Goal: Task Accomplishment & Management: Use online tool/utility

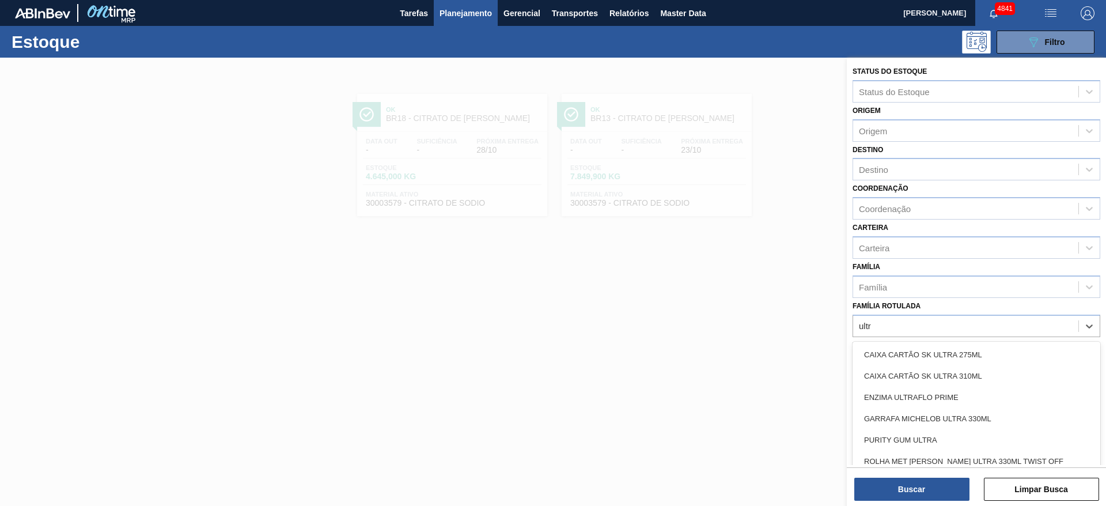
type Rotulada "ultra"
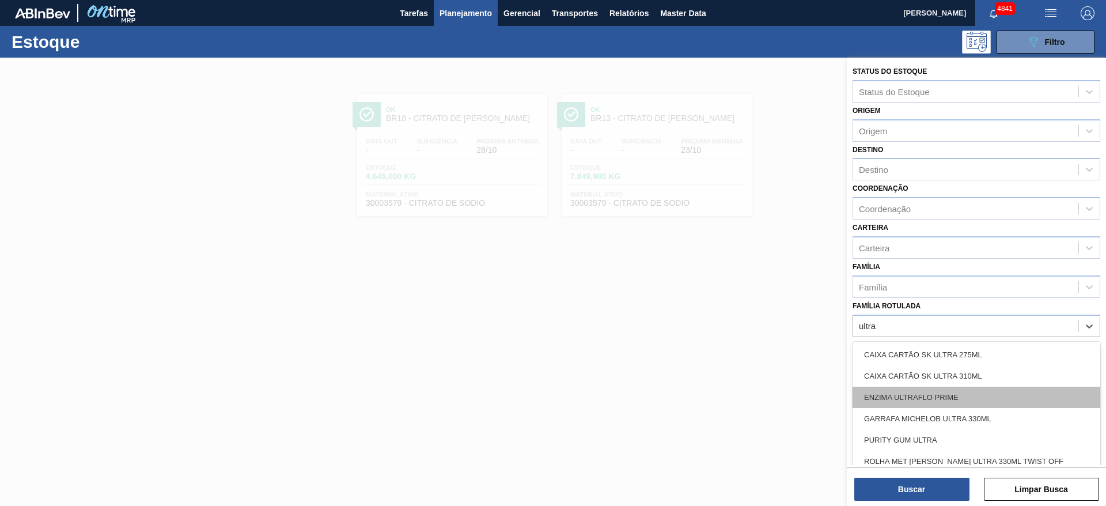
click at [914, 396] on div "ENZIMA ULTRAFLO PRIME" at bounding box center [976, 396] width 248 height 21
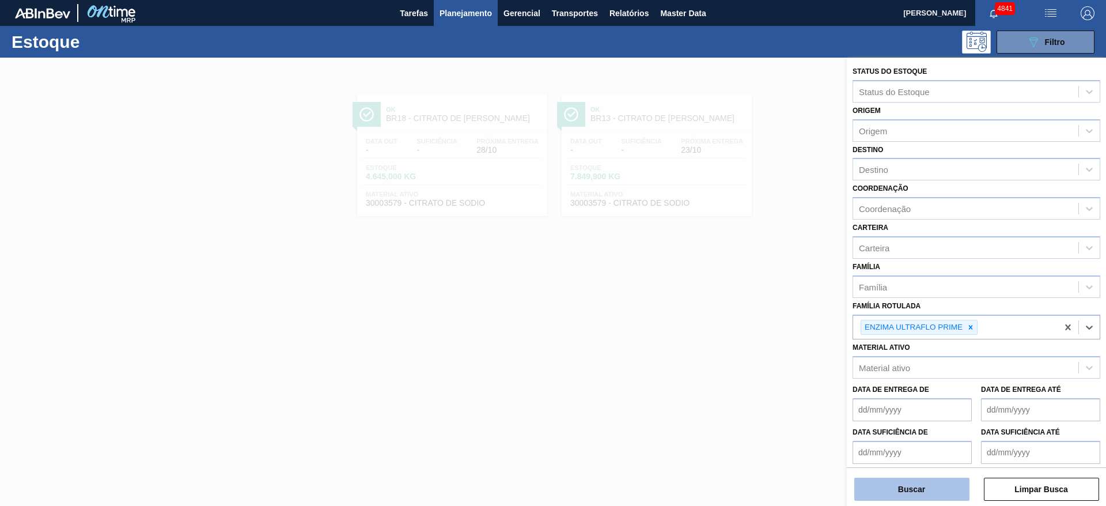
click at [911, 485] on button "Buscar" at bounding box center [911, 488] width 115 height 23
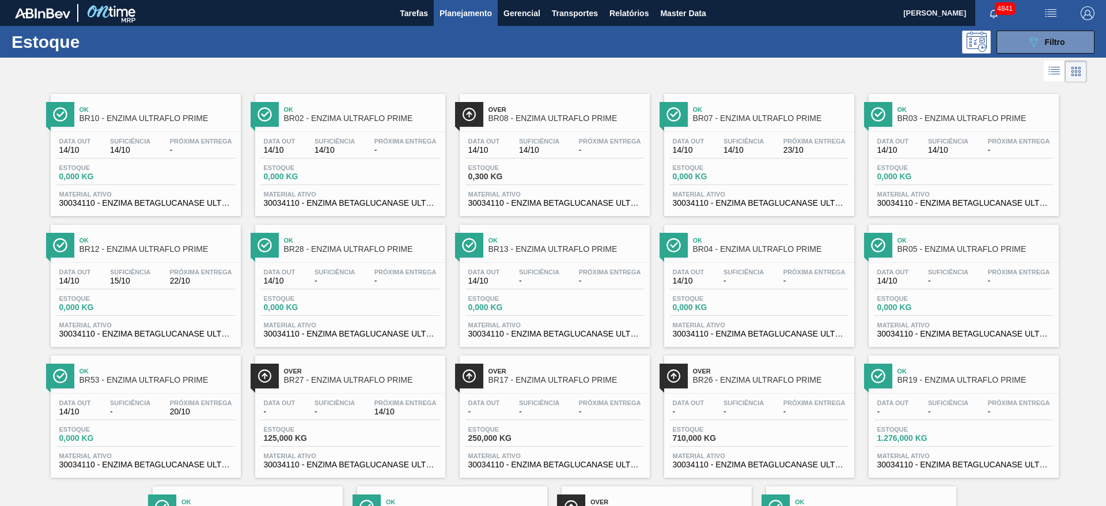
scroll to position [131, 0]
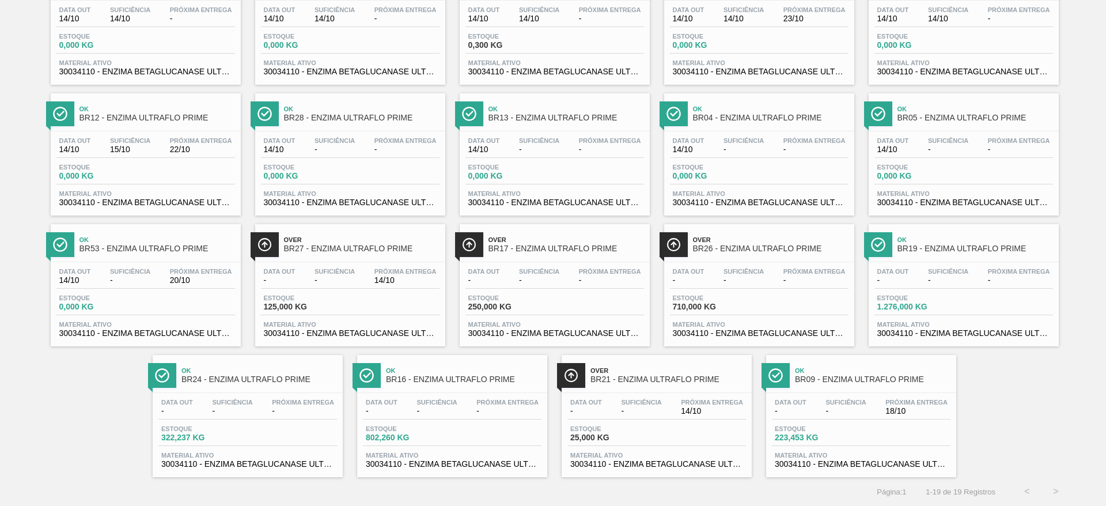
click at [110, 280] on span "-" at bounding box center [130, 280] width 40 height 9
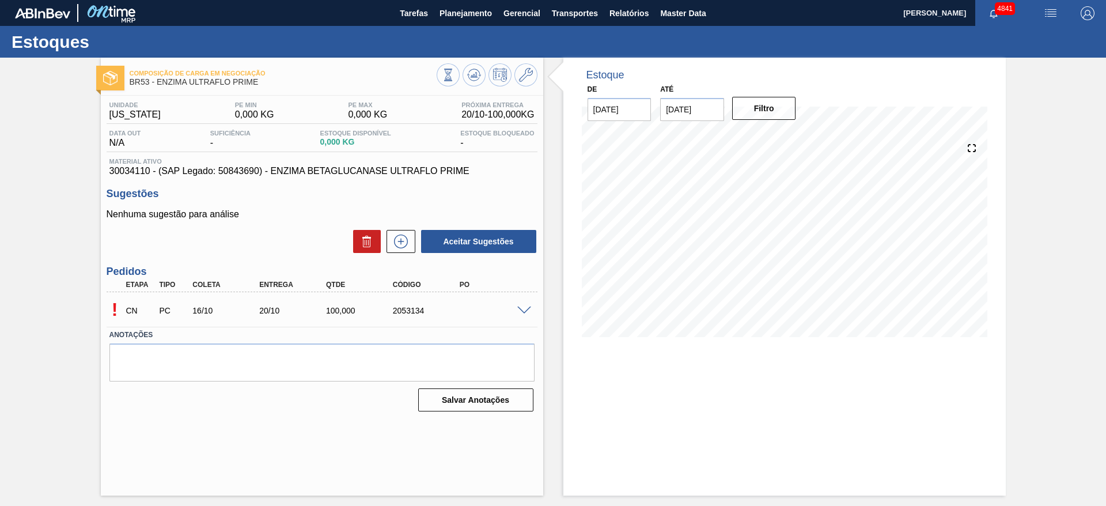
click at [528, 312] on span at bounding box center [524, 310] width 14 height 9
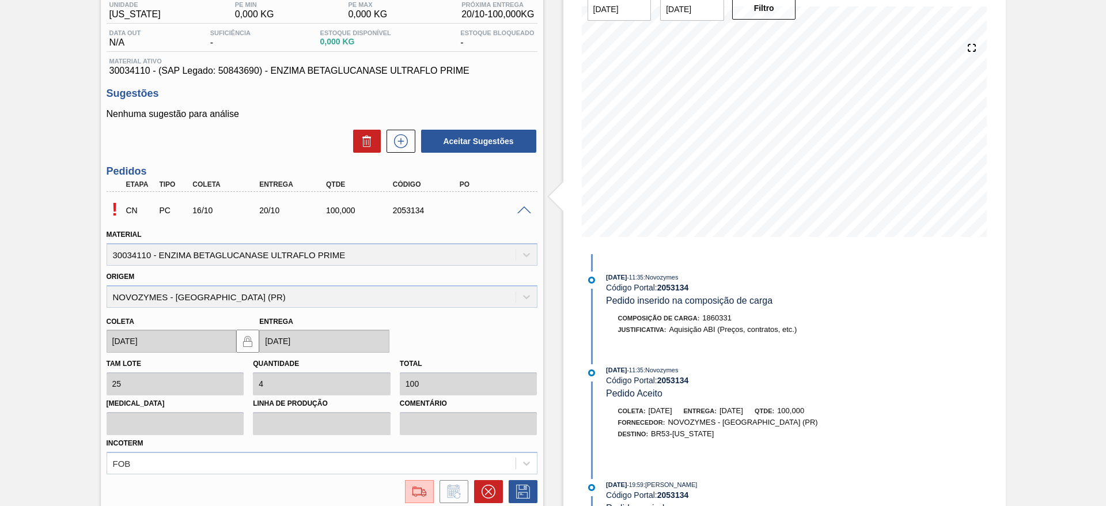
scroll to position [195, 0]
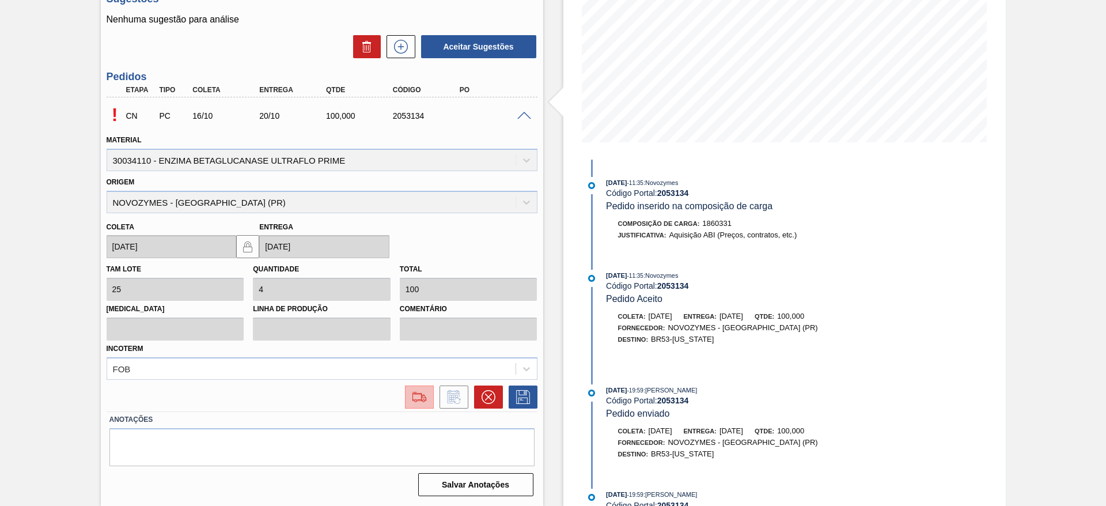
click at [419, 402] on img at bounding box center [419, 397] width 18 height 14
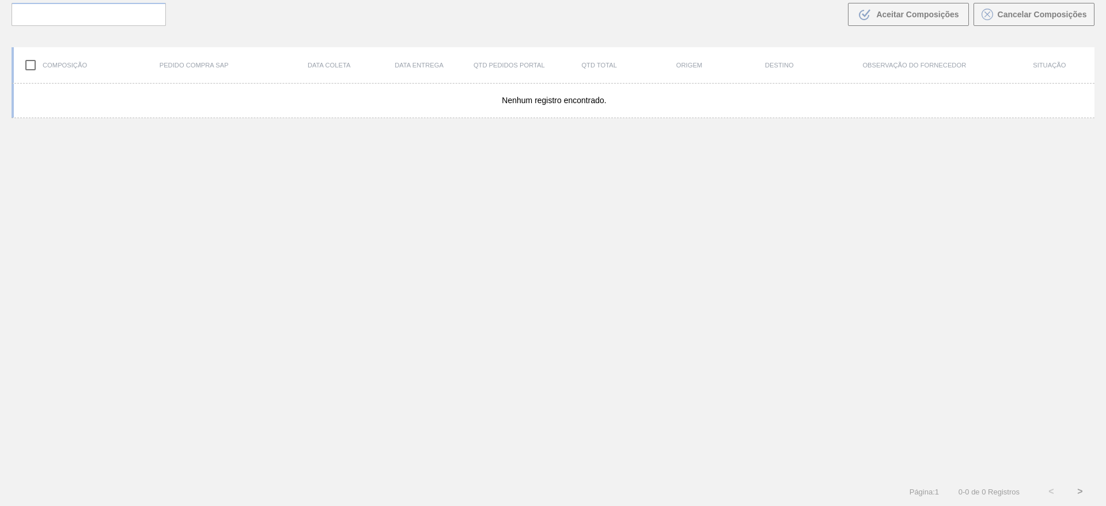
scroll to position [83, 0]
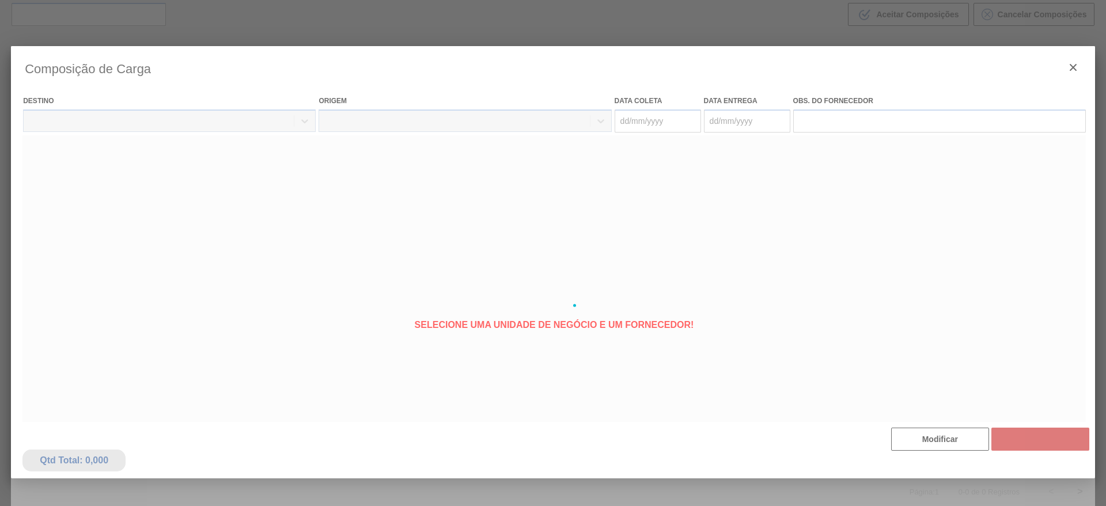
type coleta "[DATE]"
type Entrega "[DATE]"
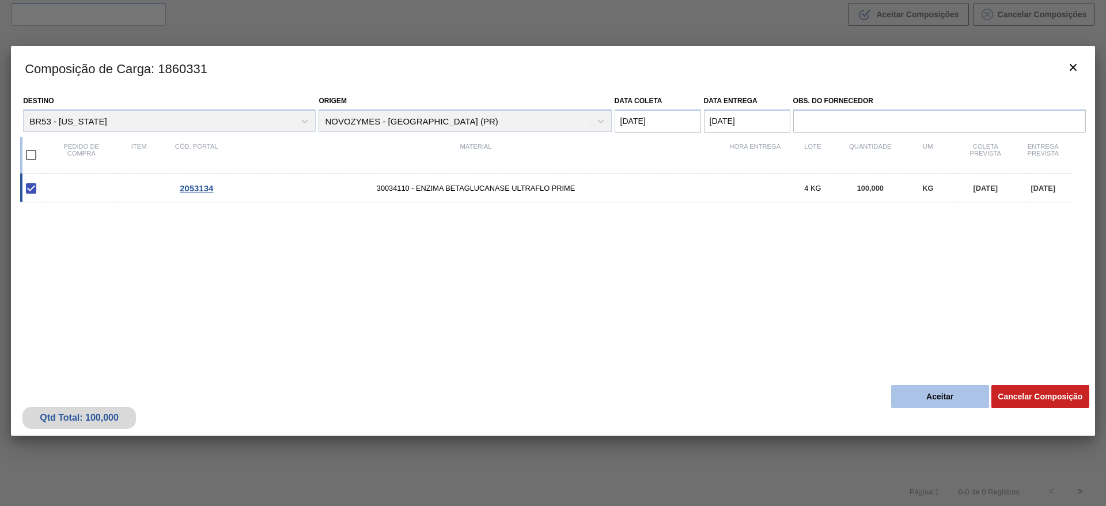
click at [938, 392] on button "Aceitar" at bounding box center [940, 396] width 98 height 23
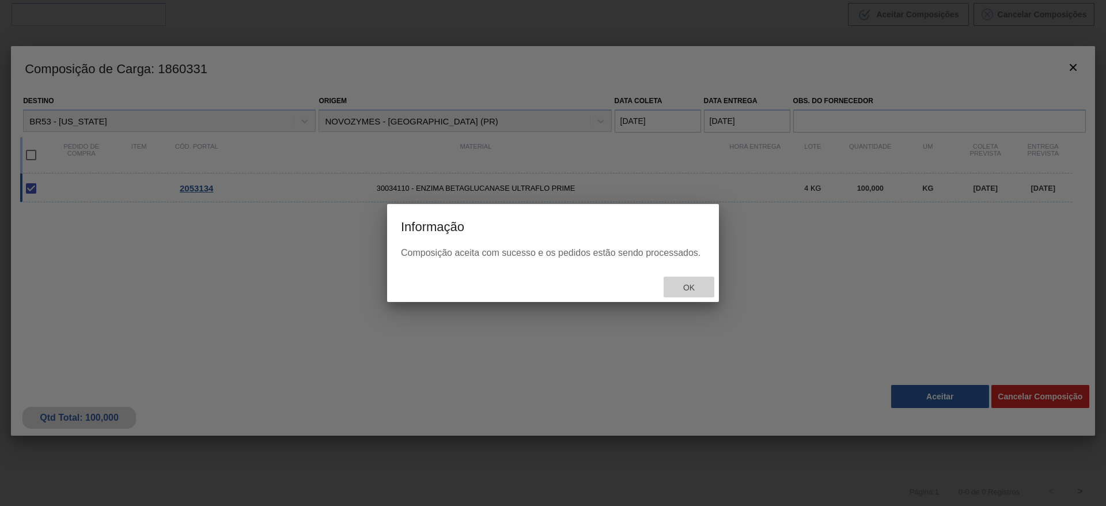
click at [687, 293] on div "Ok" at bounding box center [688, 286] width 51 height 21
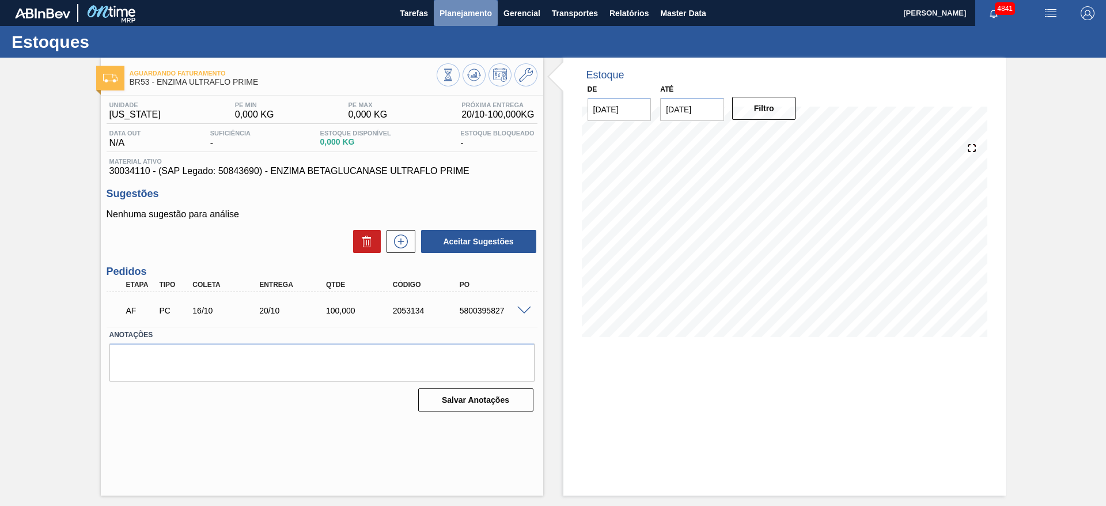
click at [457, 10] on span "Planejamento" at bounding box center [465, 13] width 52 height 14
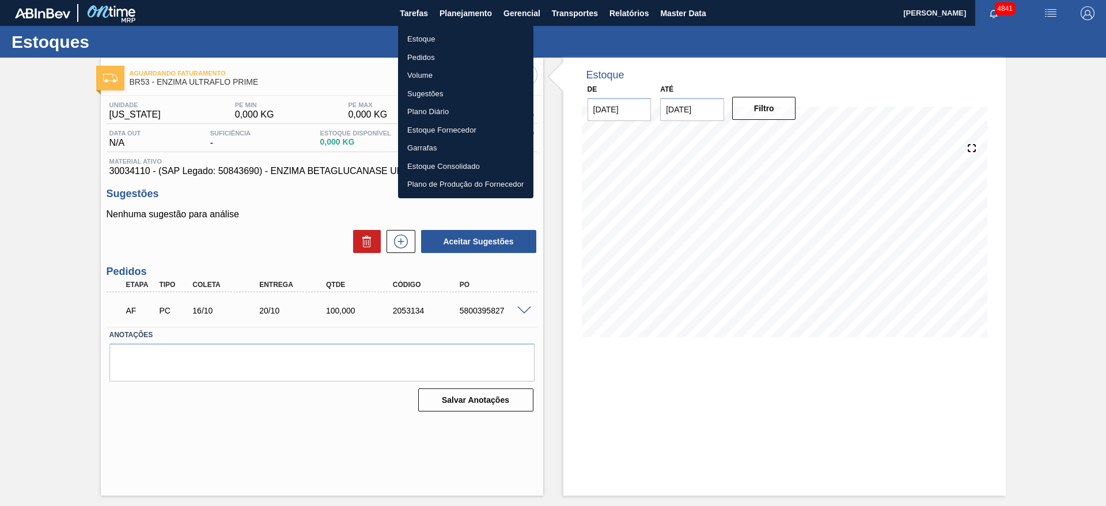
click at [437, 35] on li "Estoque" at bounding box center [465, 39] width 135 height 18
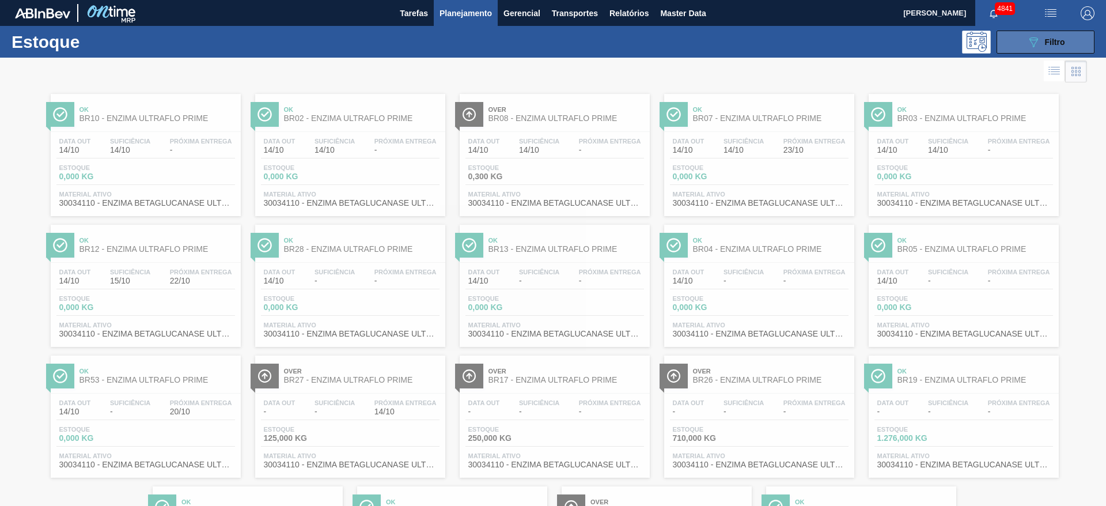
click at [1035, 35] on icon "089F7B8B-B2A5-4AFE-B5C0-19BA573D28AC" at bounding box center [1033, 42] width 14 height 14
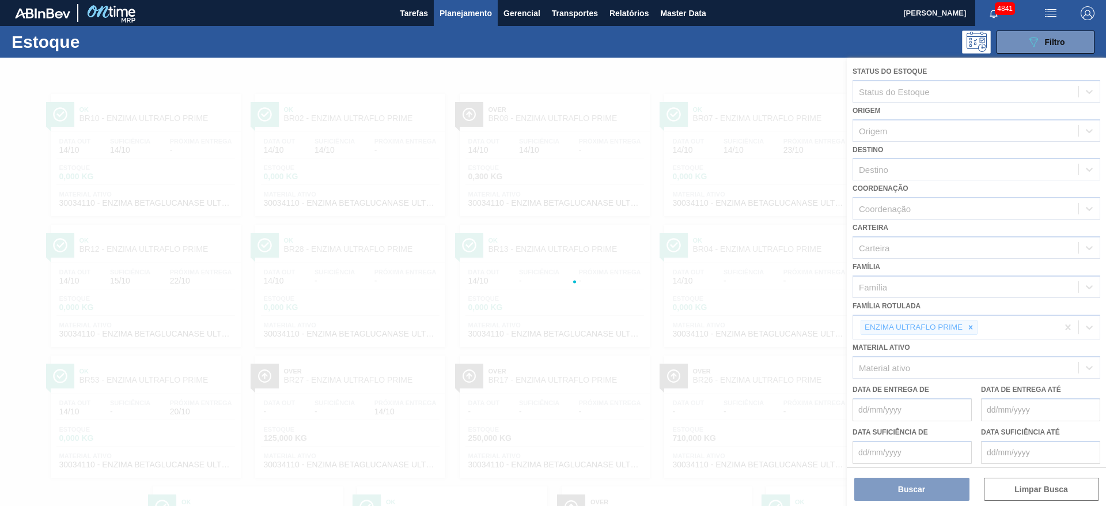
click at [973, 331] on div at bounding box center [553, 282] width 1106 height 448
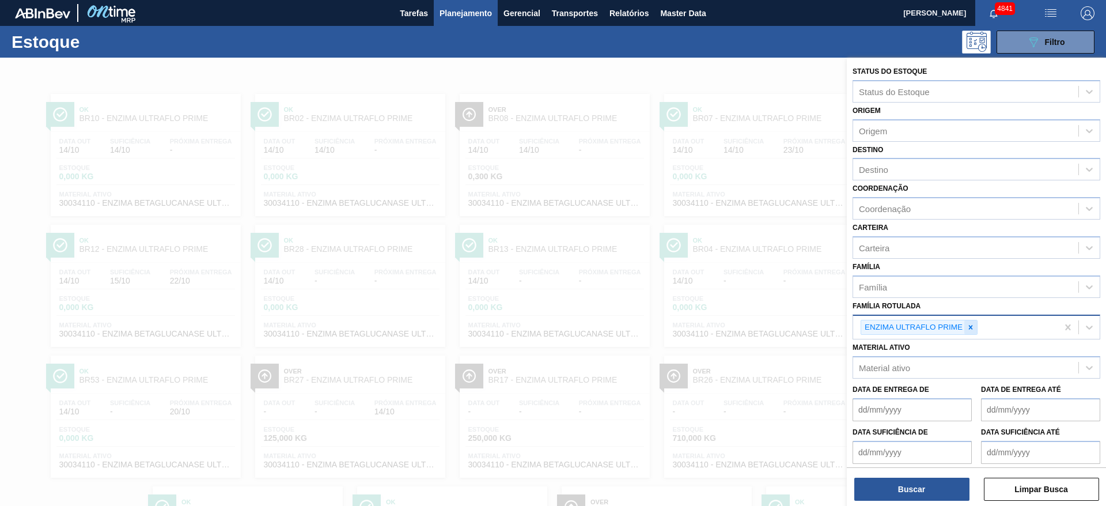
click at [969, 329] on icon at bounding box center [971, 327] width 4 height 4
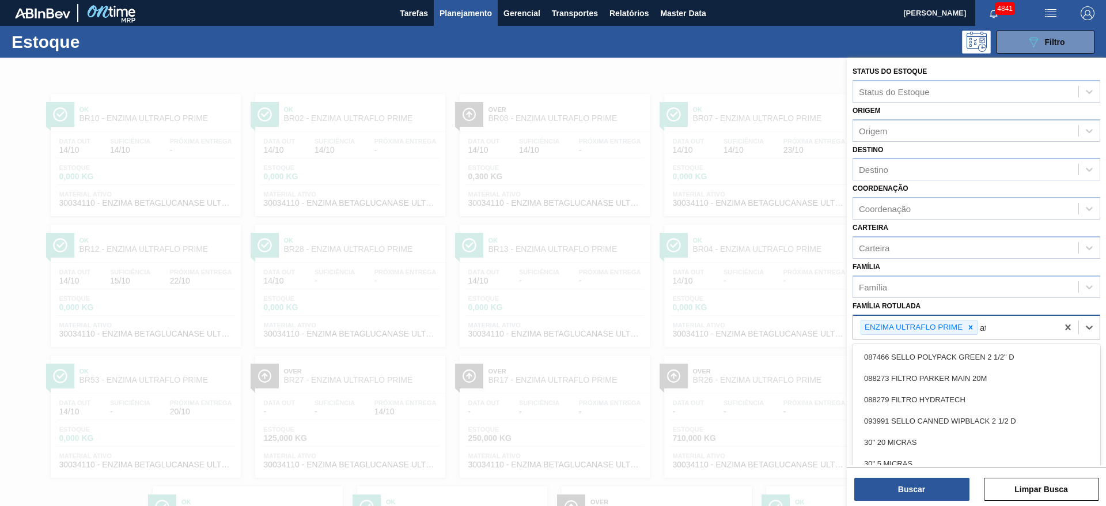
type Rotulada "att"
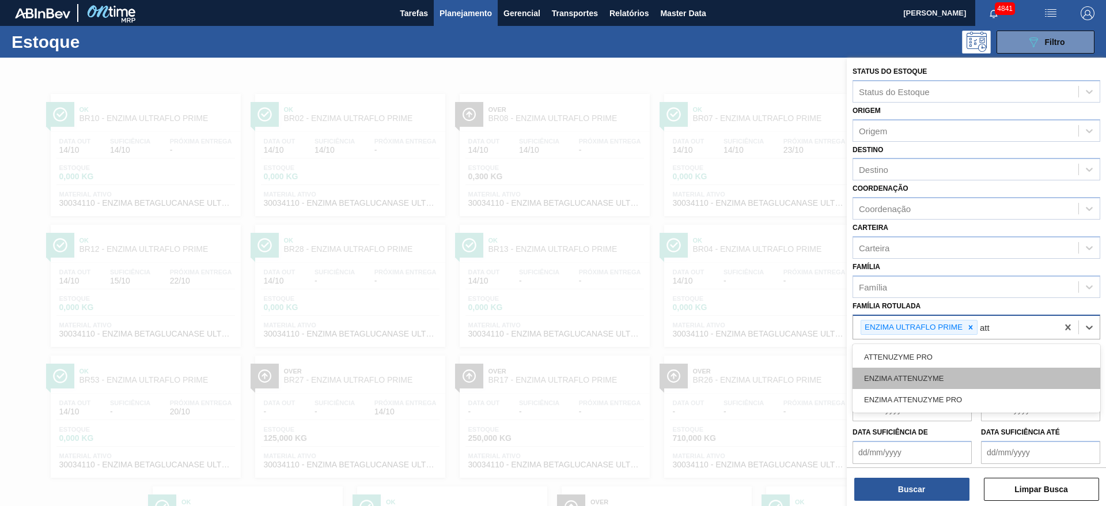
click at [950, 380] on div "ENZIMA ATTENUZYME" at bounding box center [976, 377] width 248 height 21
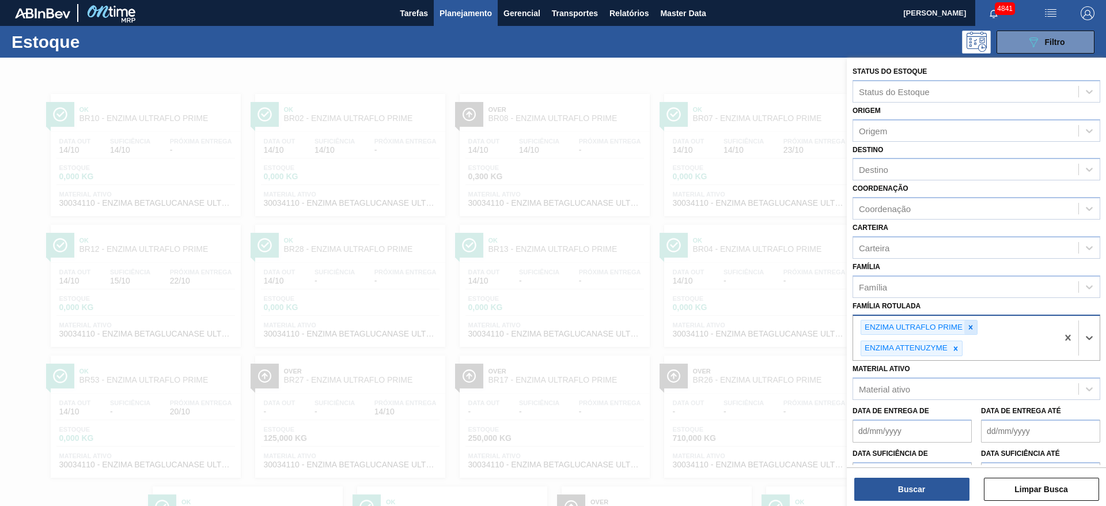
click at [968, 327] on icon at bounding box center [970, 327] width 8 height 8
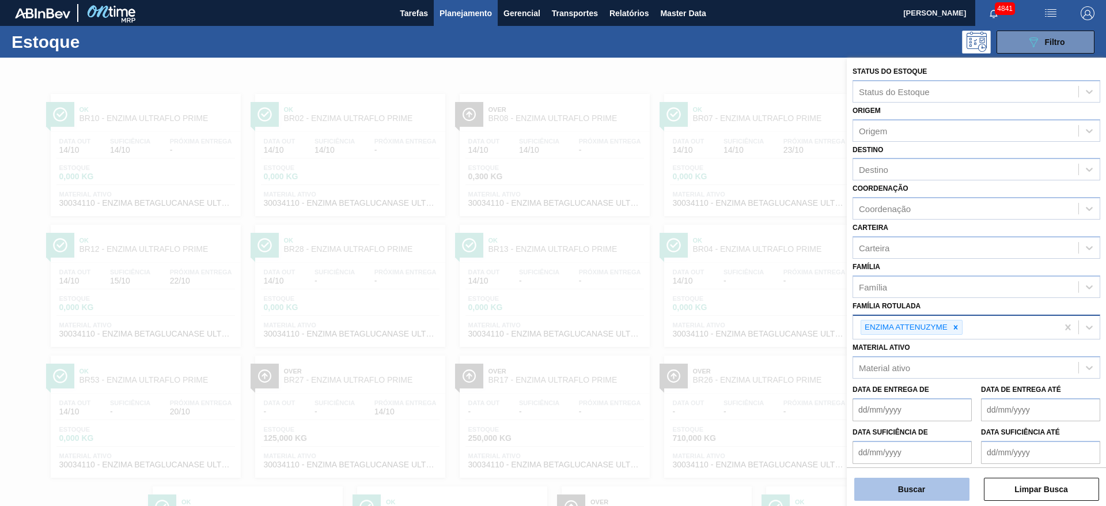
click at [927, 494] on button "Buscar" at bounding box center [911, 488] width 115 height 23
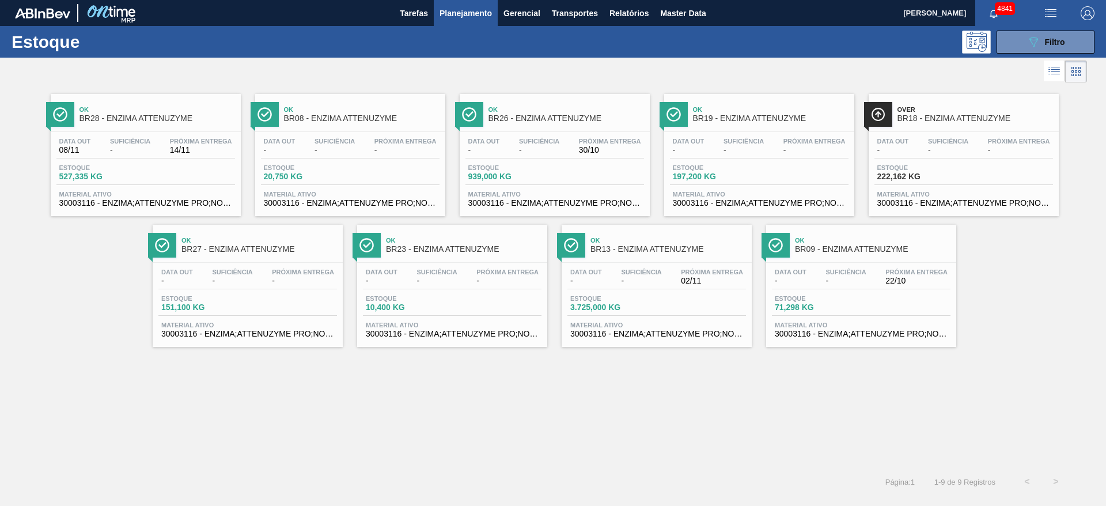
click at [879, 290] on div "Data out - Suficiência - Próxima Entrega 22/10 Estoque 71,298 KG Material ativo…" at bounding box center [861, 302] width 190 height 78
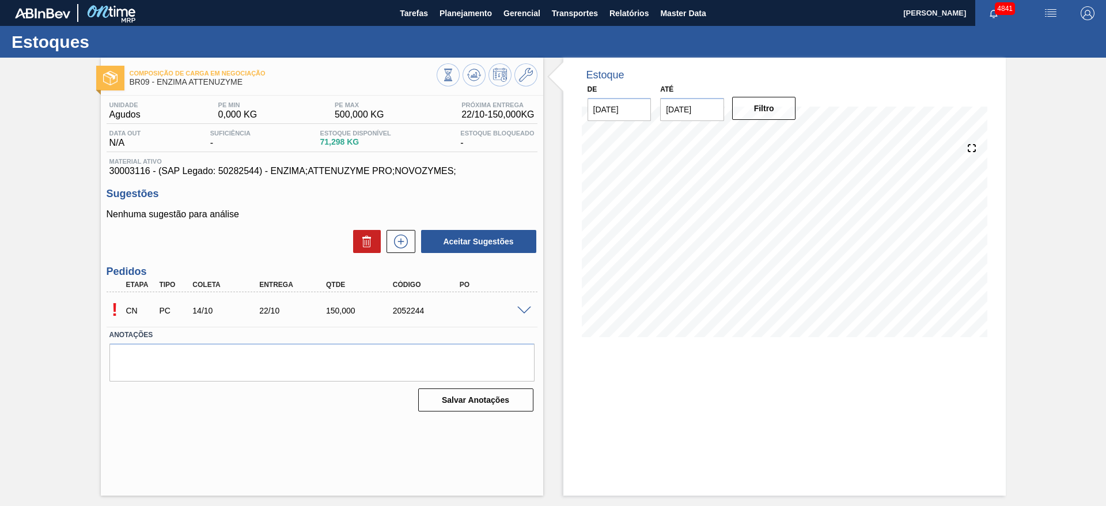
click at [522, 311] on span at bounding box center [524, 310] width 14 height 9
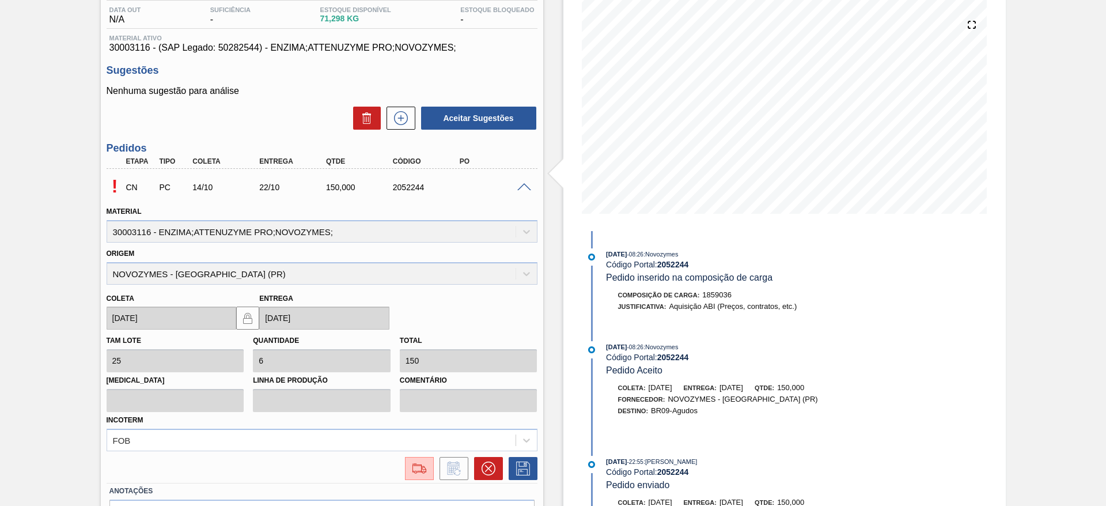
scroll to position [195, 0]
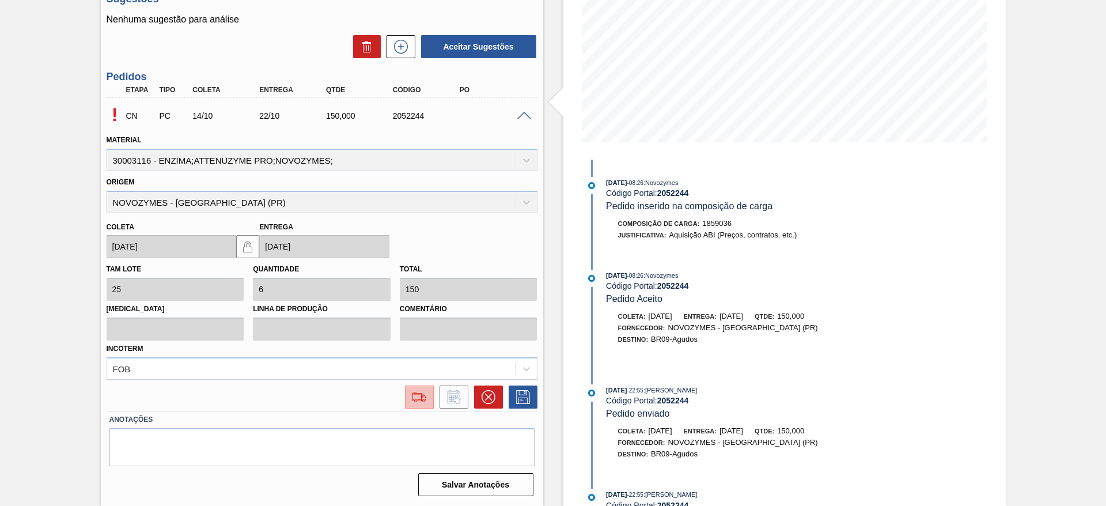
click at [424, 386] on button at bounding box center [419, 396] width 29 height 23
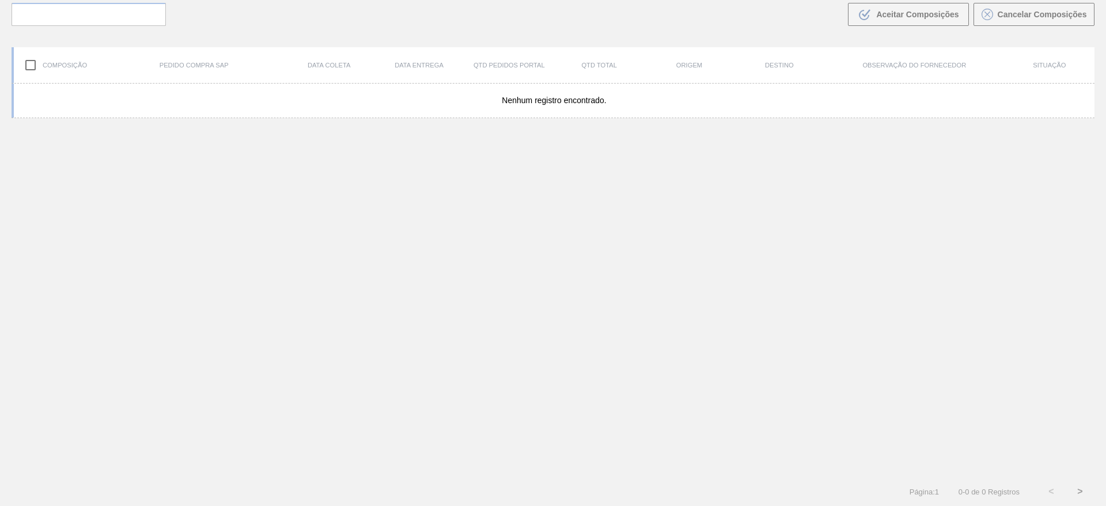
scroll to position [83, 0]
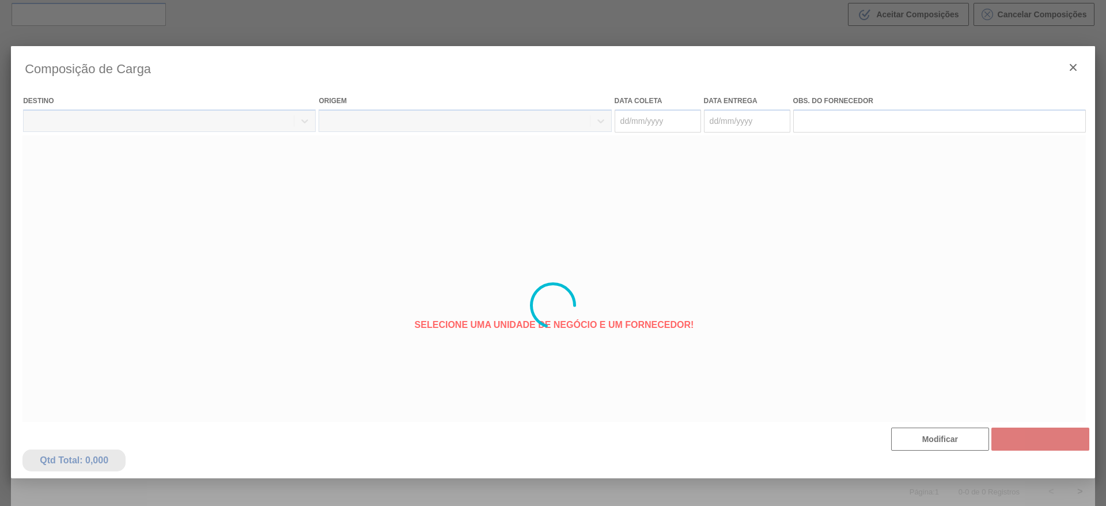
type coleta "[DATE]"
type Entrega "[DATE]"
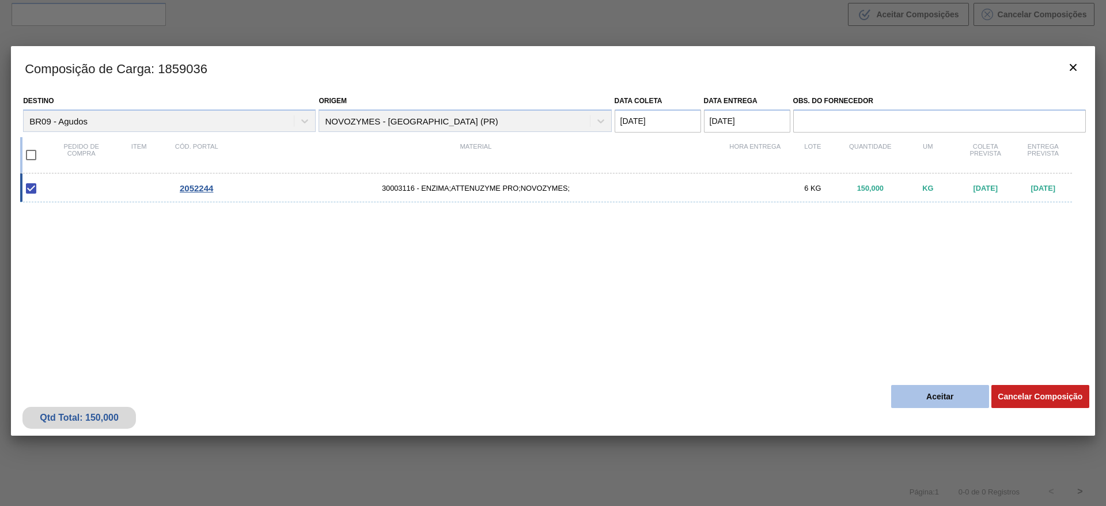
click at [954, 403] on button "Aceitar" at bounding box center [940, 396] width 98 height 23
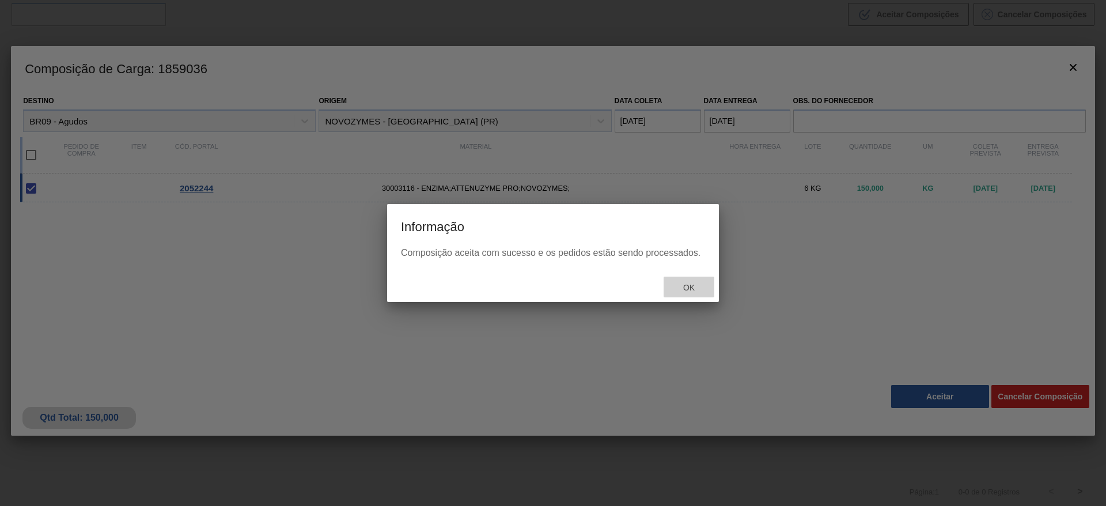
click at [696, 284] on span "Ok" at bounding box center [689, 287] width 30 height 9
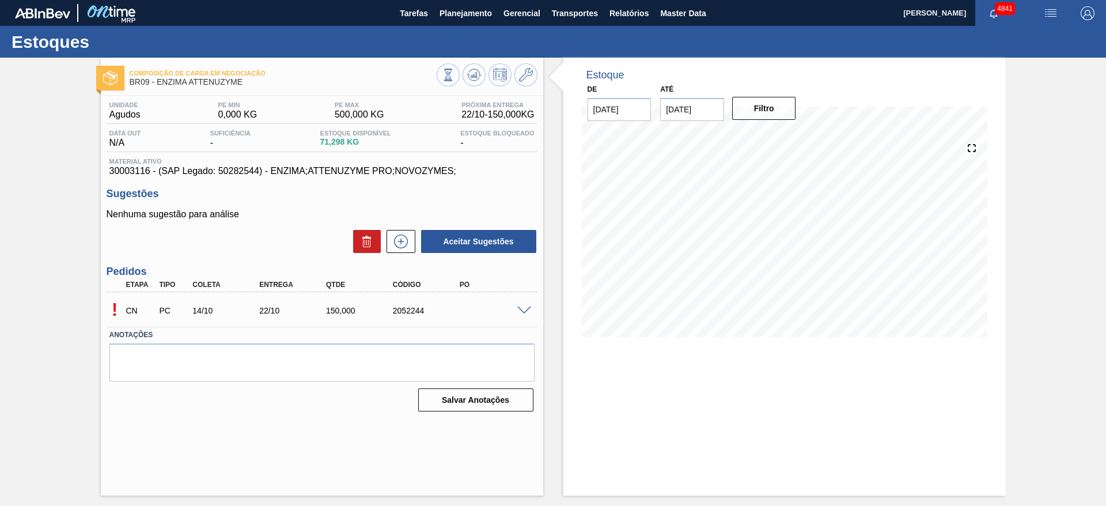
click at [525, 309] on span at bounding box center [524, 310] width 14 height 9
click at [522, 312] on span at bounding box center [524, 310] width 14 height 9
